Goal: Find specific fact: Find specific page/section

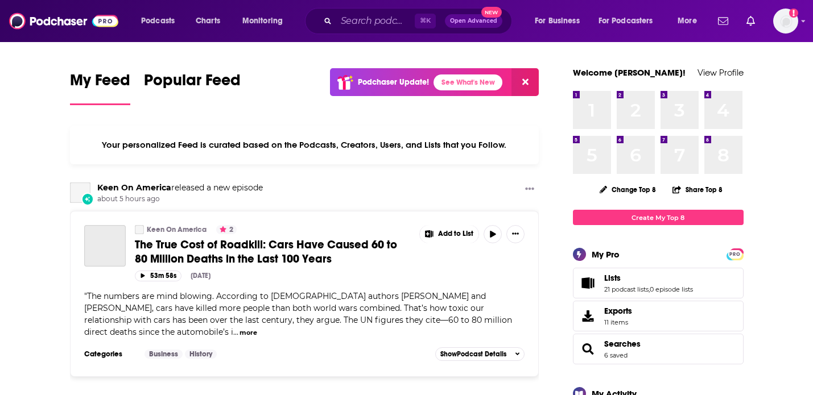
click at [348, 22] on input "Search podcasts, credits, & more..." at bounding box center [375, 21] width 78 height 18
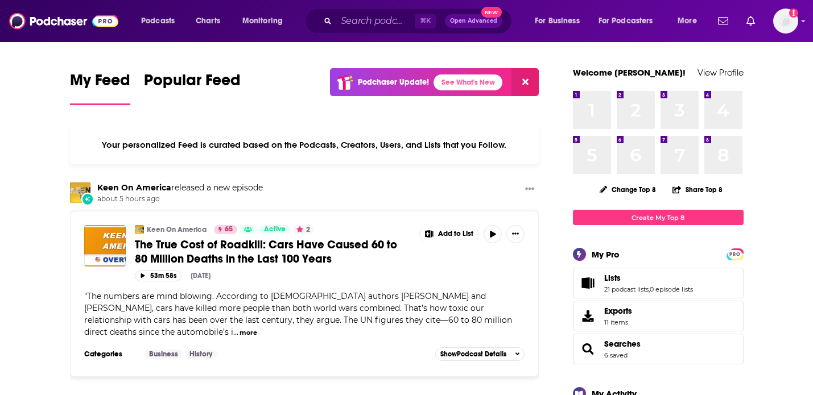
click at [348, 20] on input "Search podcasts, credits, & more..." at bounding box center [375, 21] width 78 height 18
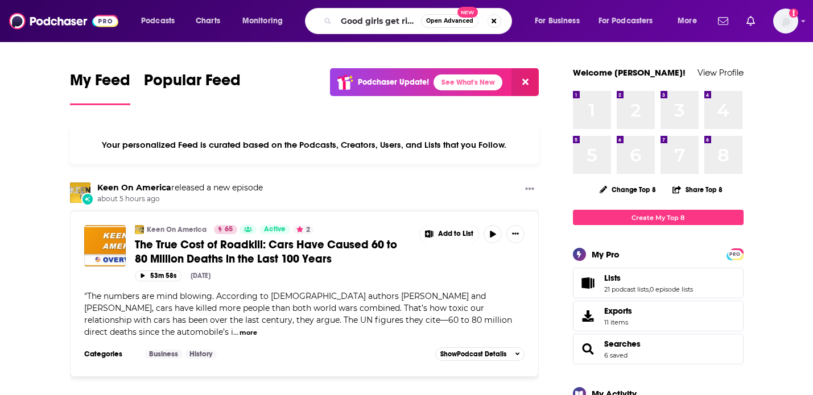
scroll to position [0, 2]
type input "Good girls get rich"
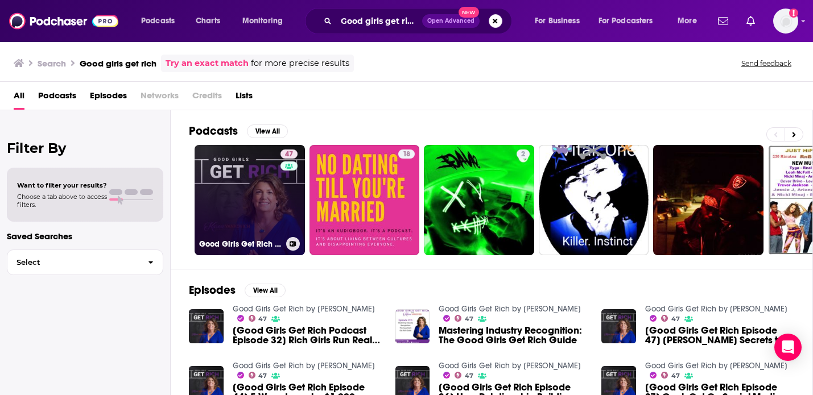
click at [234, 200] on link "47 Good Girls Get Rich by [PERSON_NAME]" at bounding box center [249, 200] width 110 height 110
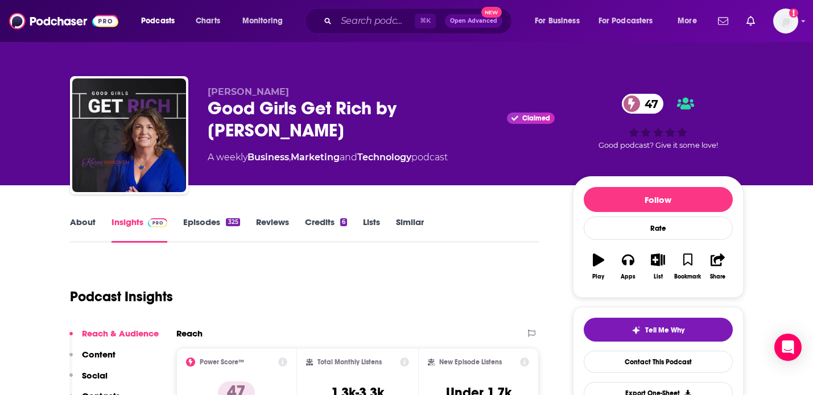
drag, startPoint x: 296, startPoint y: 93, endPoint x: 208, endPoint y: 91, distance: 88.2
click at [208, 91] on p "[PERSON_NAME]" at bounding box center [381, 91] width 347 height 11
copy span "[PERSON_NAME]"
